Goal: Task Accomplishment & Management: Complete application form

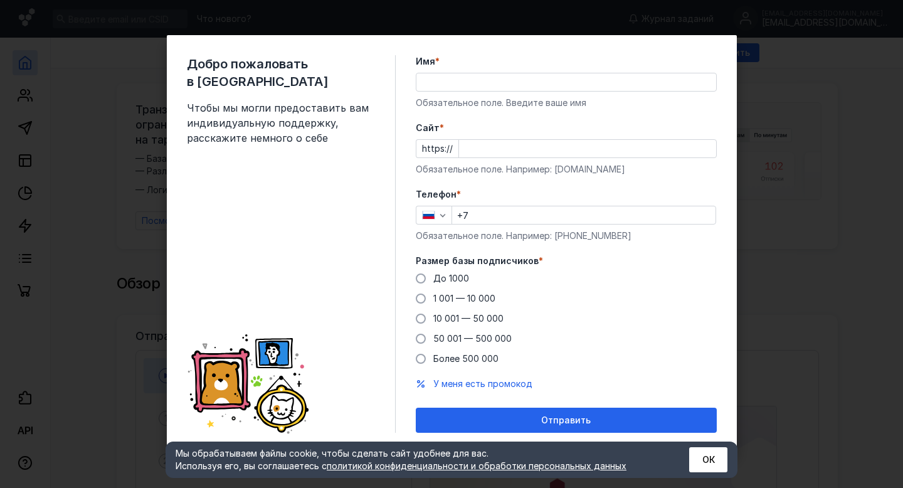
click at [481, 71] on div "Имя * Обязательное поле. Введите ваше имя" at bounding box center [566, 82] width 301 height 54
click at [481, 80] on input "Имя *" at bounding box center [566, 82] width 300 height 18
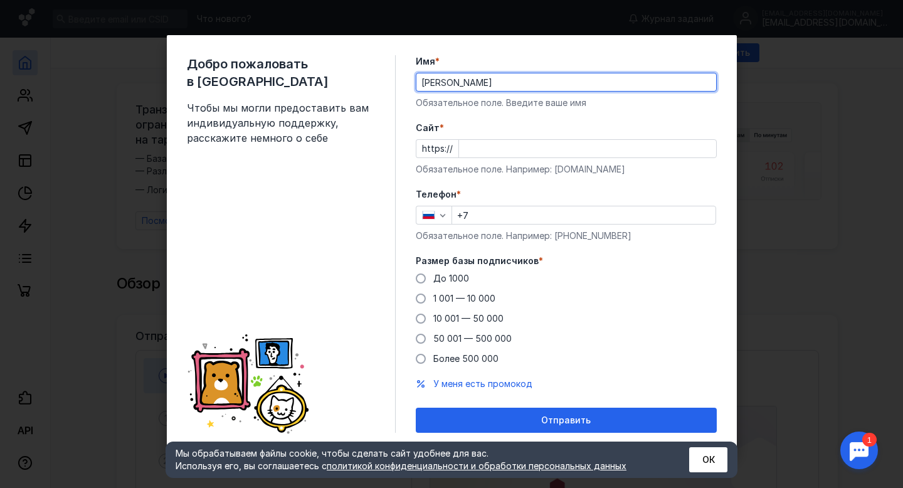
type input "[PERSON_NAME]"
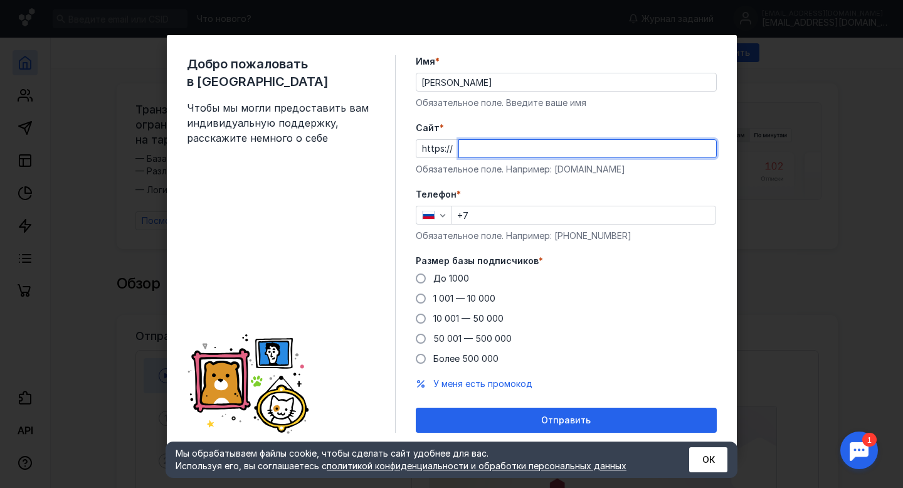
click at [532, 154] on input "Cайт *" at bounding box center [587, 149] width 257 height 18
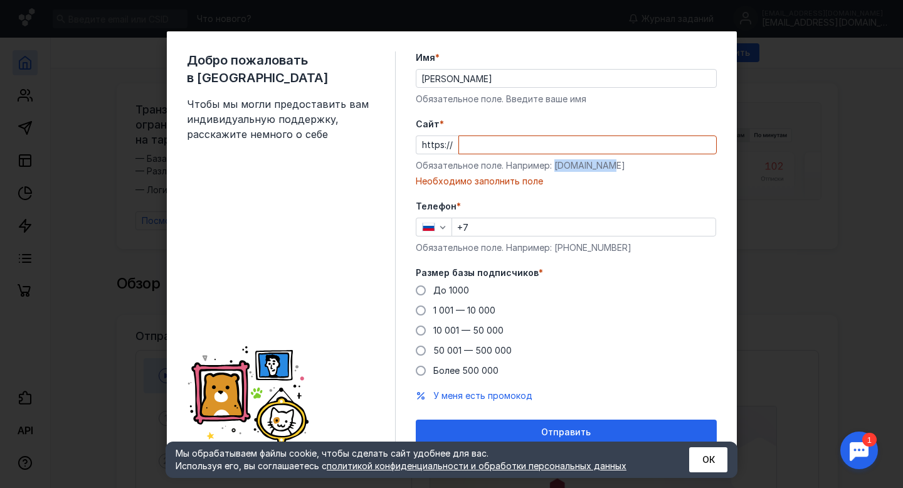
drag, startPoint x: 614, startPoint y: 169, endPoint x: 555, endPoint y: 168, distance: 59.6
click at [555, 168] on div "Обязательное поле. Например: [DOMAIN_NAME]" at bounding box center [566, 165] width 301 height 13
copy div "[DOMAIN_NAME]"
paste input "[DOMAIN_NAME]"
click at [530, 146] on input "Cайт *" at bounding box center [587, 145] width 257 height 18
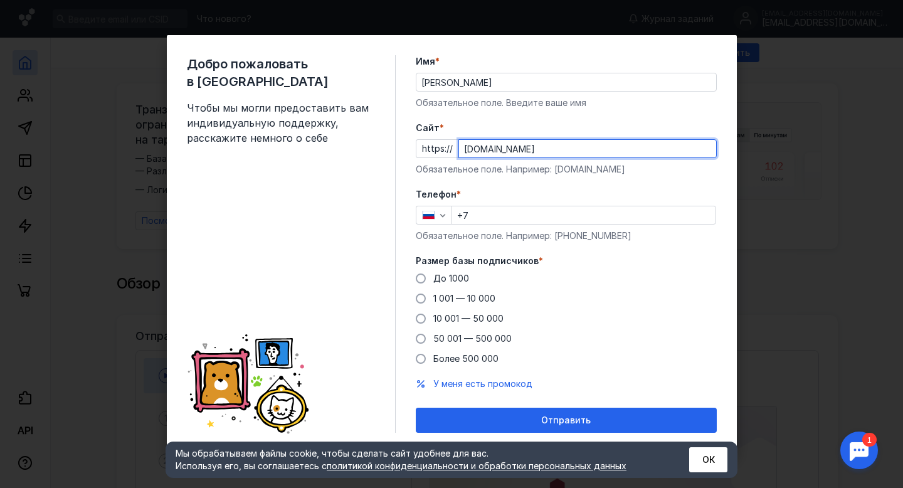
type input "[DOMAIN_NAME]"
click at [528, 216] on input "+7" at bounding box center [583, 215] width 263 height 18
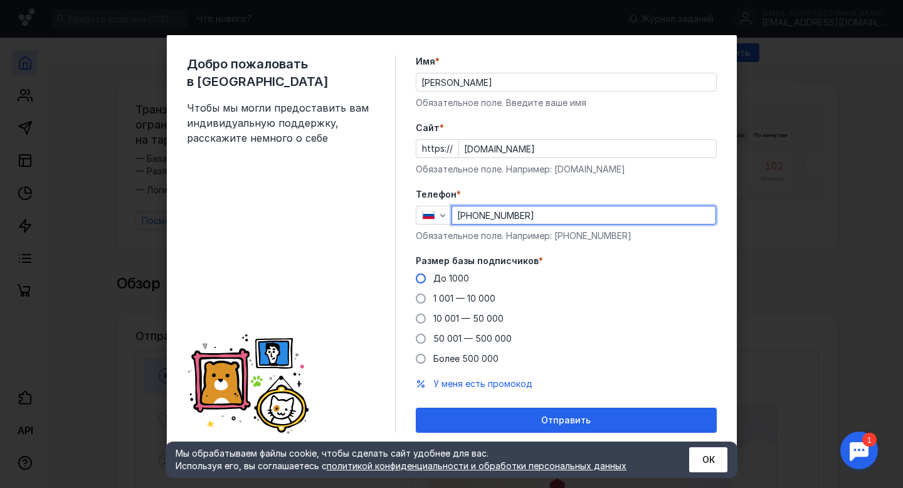
type input "[PHONE_NUMBER]"
click at [453, 277] on span "До 1000" at bounding box center [451, 278] width 36 height 11
click at [0, 0] on input "До 1000" at bounding box center [0, 0] width 0 height 0
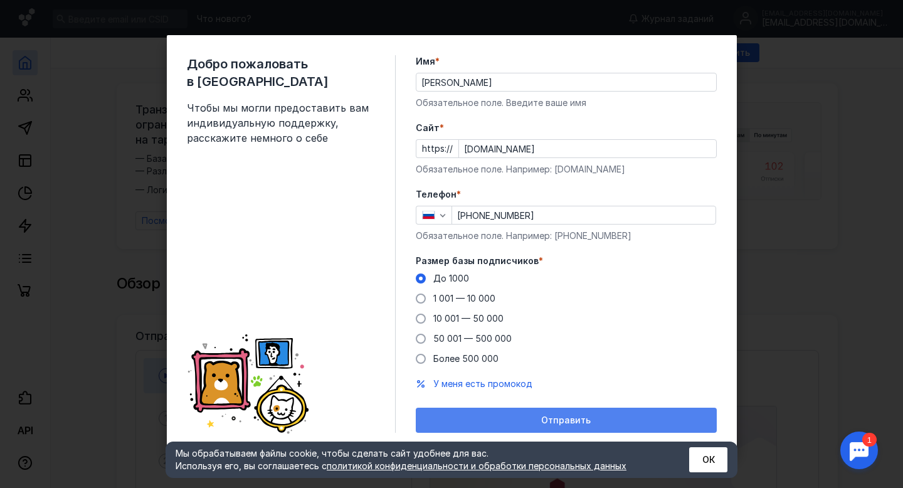
click at [550, 414] on div "Отправить" at bounding box center [566, 419] width 301 height 25
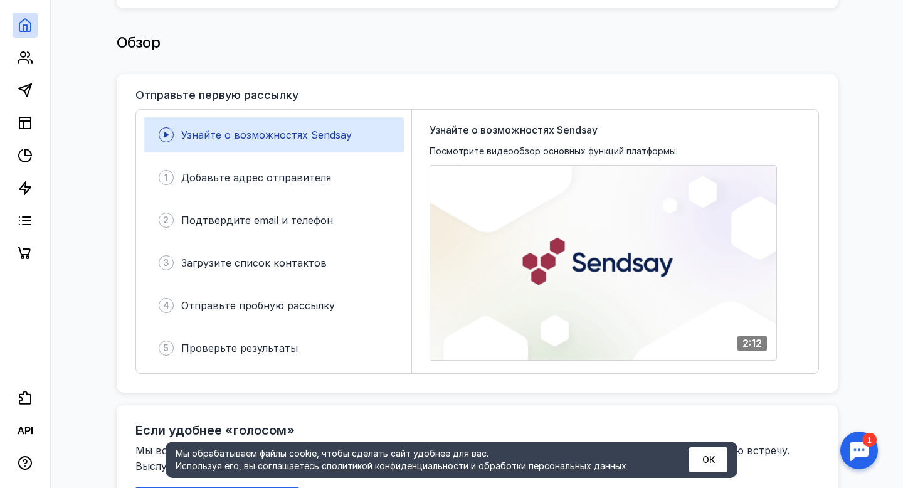
scroll to position [244, 0]
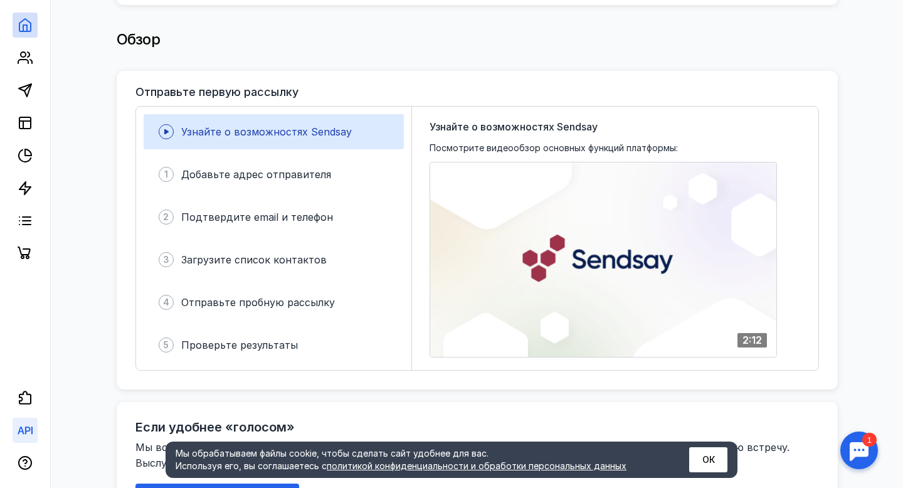
click at [28, 429] on icon at bounding box center [25, 430] width 15 height 15
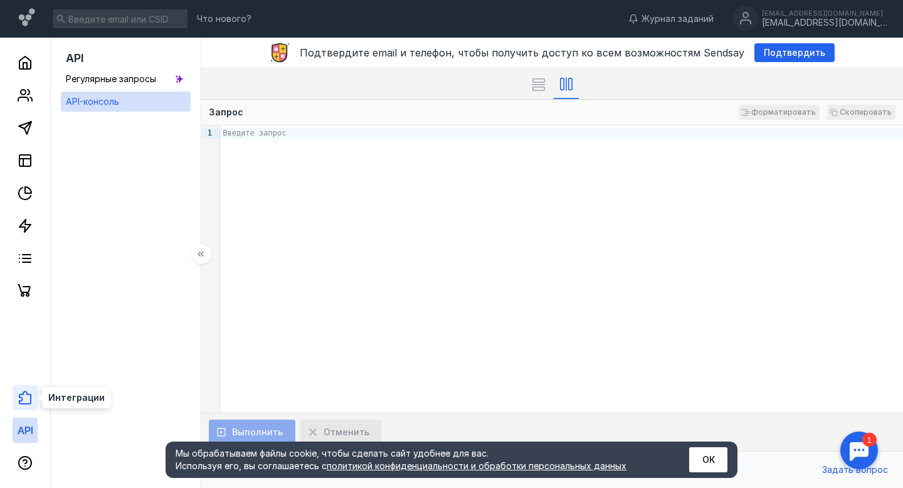
click at [25, 401] on icon at bounding box center [25, 397] width 15 height 15
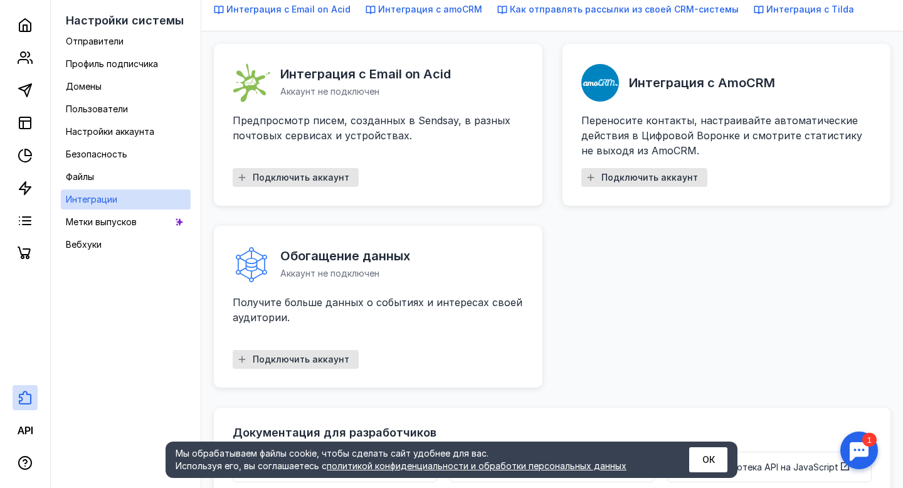
scroll to position [180, 0]
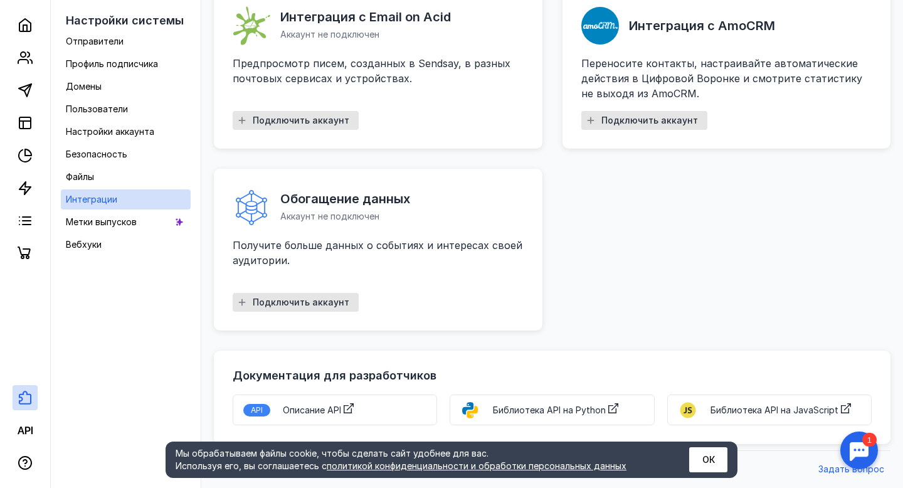
click at [500, 418] on link "Библиотека API на Python" at bounding box center [551, 409] width 204 height 31
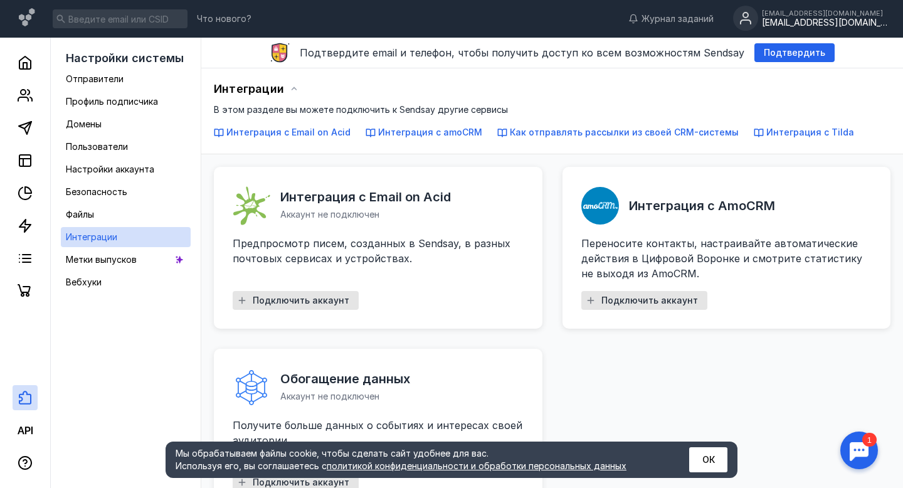
click at [819, 18] on div "[EMAIL_ADDRESS][DOMAIN_NAME]" at bounding box center [824, 23] width 125 height 11
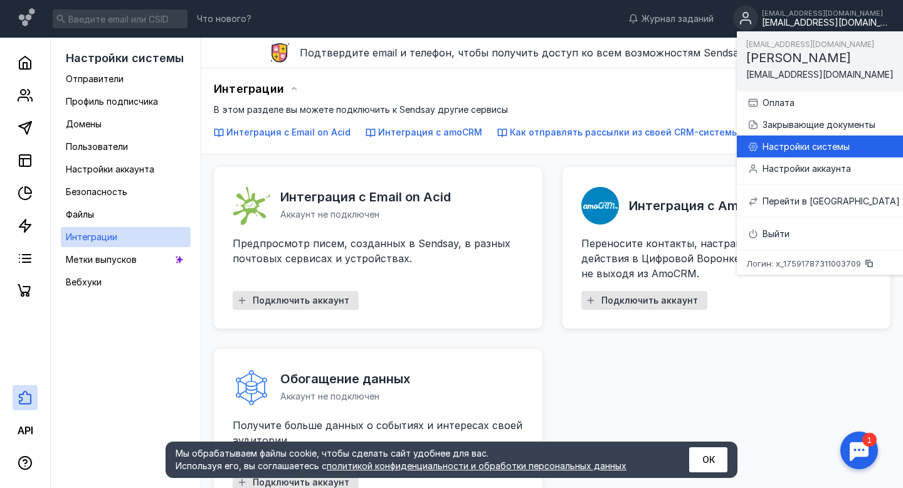
click at [797, 145] on div "Настройки системы" at bounding box center [830, 146] width 137 height 13
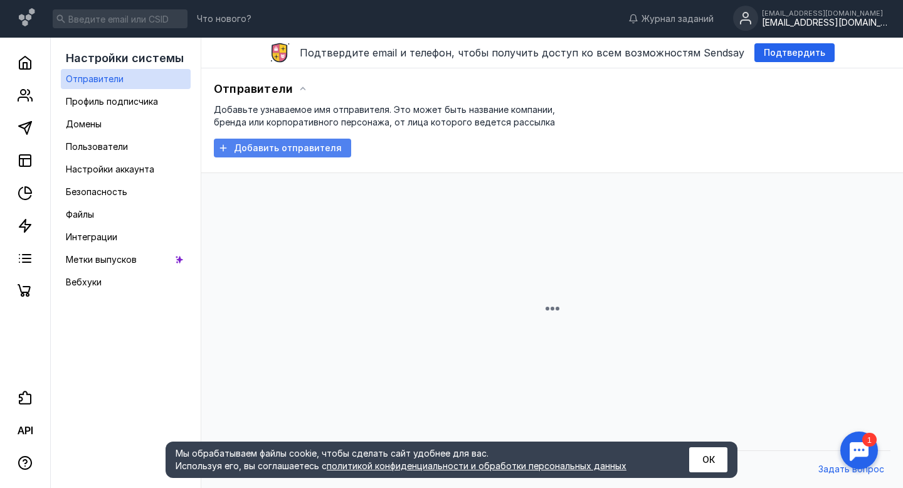
click at [258, 150] on span "Добавить отправителя" at bounding box center [288, 148] width 108 height 11
